Goal: Check status: Check status

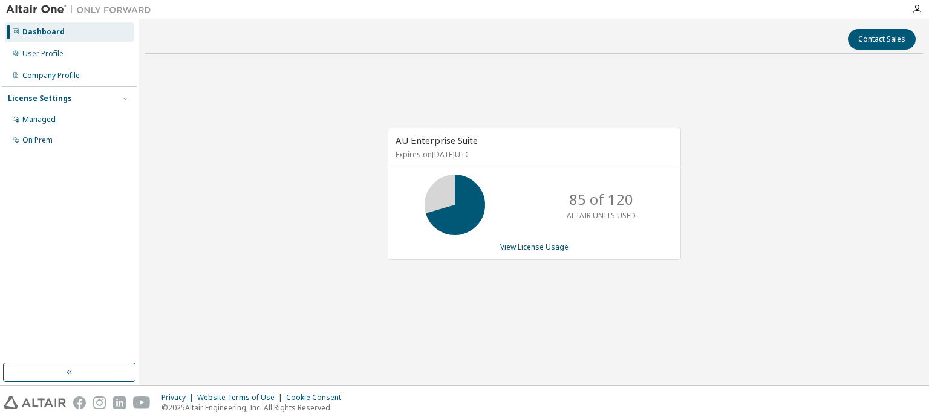
click at [790, 221] on div "AU Enterprise Suite Expires on December 26, 2025 UTC 85 of 120 ALTAIR UNITS USE…" at bounding box center [534, 200] width 778 height 273
